Goal: Check status: Check status

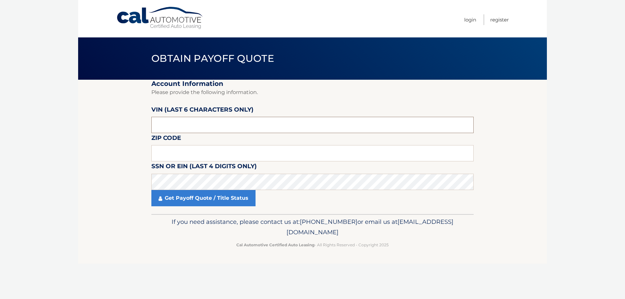
click at [158, 125] on input "text" at bounding box center [312, 125] width 322 height 16
type input "160151"
click at [159, 154] on input "text" at bounding box center [312, 153] width 322 height 16
click at [205, 157] on input "1" at bounding box center [312, 153] width 322 height 16
drag, startPoint x: 204, startPoint y: 156, endPoint x: 200, endPoint y: 155, distance: 4.0
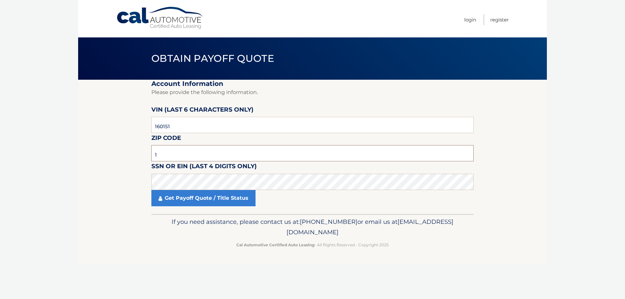
click at [201, 155] on input "1" at bounding box center [312, 153] width 322 height 16
drag, startPoint x: 173, startPoint y: 157, endPoint x: 118, endPoint y: 150, distance: 55.4
click at [118, 150] on section "Account Information Please provide the following information. VIN (last 6 chara…" at bounding box center [312, 147] width 469 height 134
click at [191, 154] on input "1" at bounding box center [312, 153] width 322 height 16
click at [188, 155] on input "1" at bounding box center [312, 153] width 322 height 16
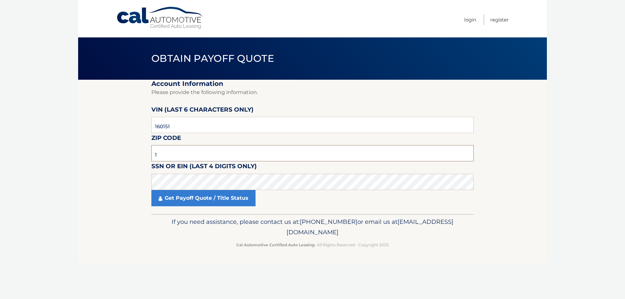
click at [187, 155] on input "1" at bounding box center [312, 153] width 322 height 16
type input "1"
click at [171, 152] on input "1" at bounding box center [312, 153] width 322 height 16
type input "11791"
click at [571, 144] on body "Cal Automotive Menu Login Register Obtain Payoff Quote" at bounding box center [312, 149] width 625 height 299
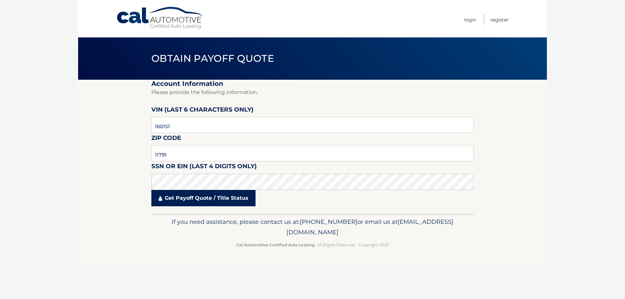
click at [181, 201] on link "Get Payoff Quote / Title Status" at bounding box center [203, 198] width 104 height 16
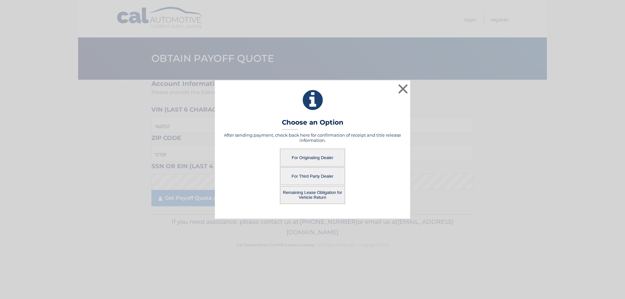
click at [317, 158] on button "For Originating Dealer" at bounding box center [312, 158] width 65 height 18
click at [315, 154] on button "For Originating Dealer" at bounding box center [312, 158] width 65 height 18
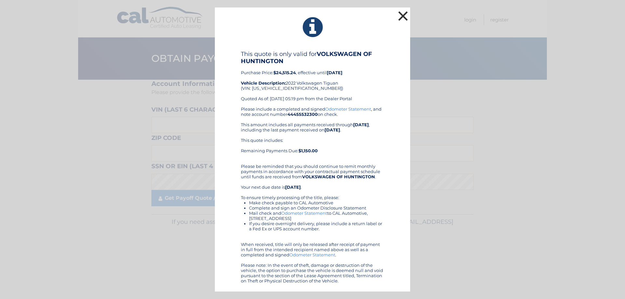
click at [402, 17] on button "×" at bounding box center [402, 15] width 13 height 13
